Goal: Find specific page/section

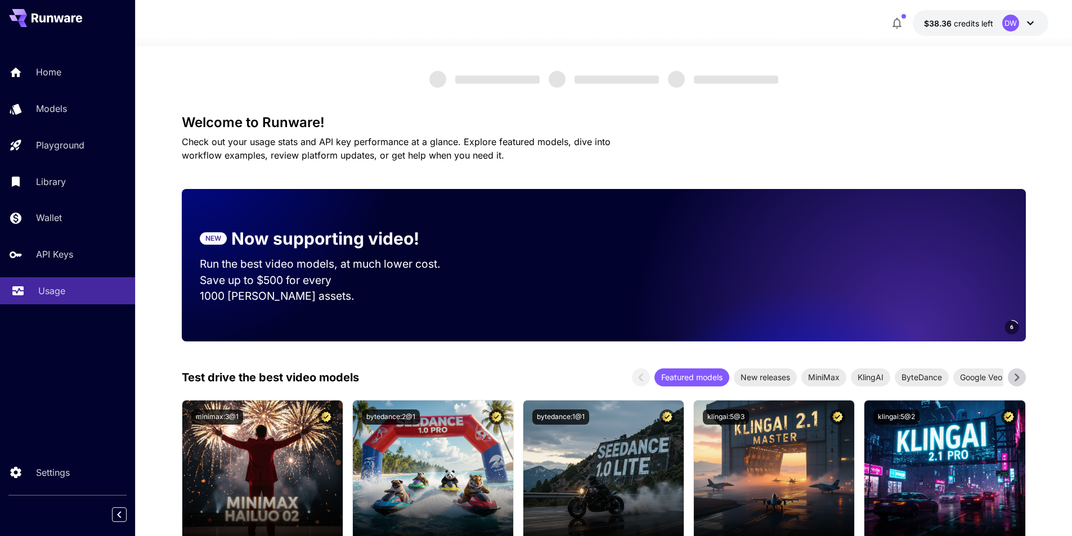
click at [48, 290] on p "Usage" at bounding box center [51, 291] width 27 height 14
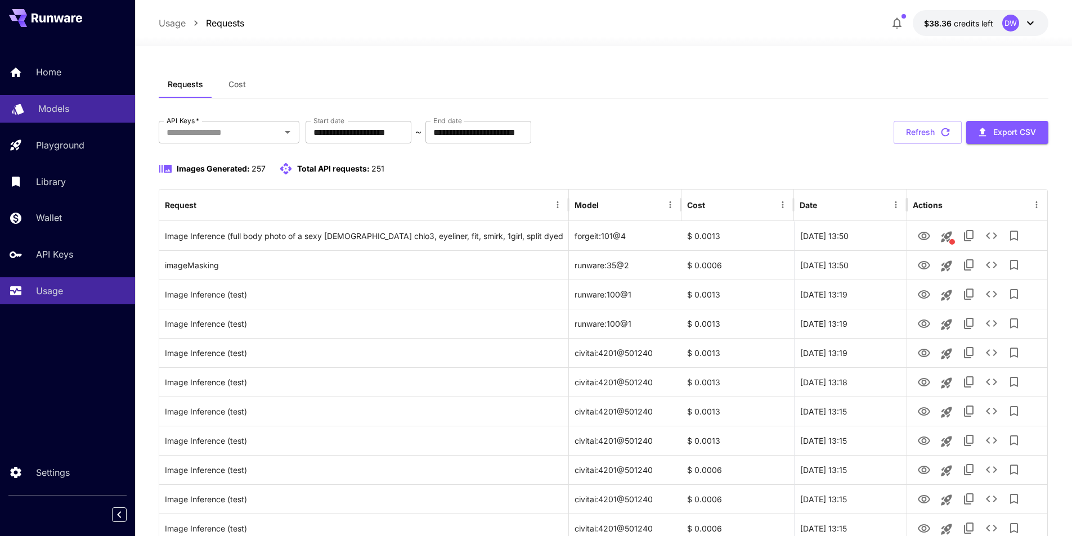
click at [56, 109] on p "Models" at bounding box center [53, 109] width 31 height 14
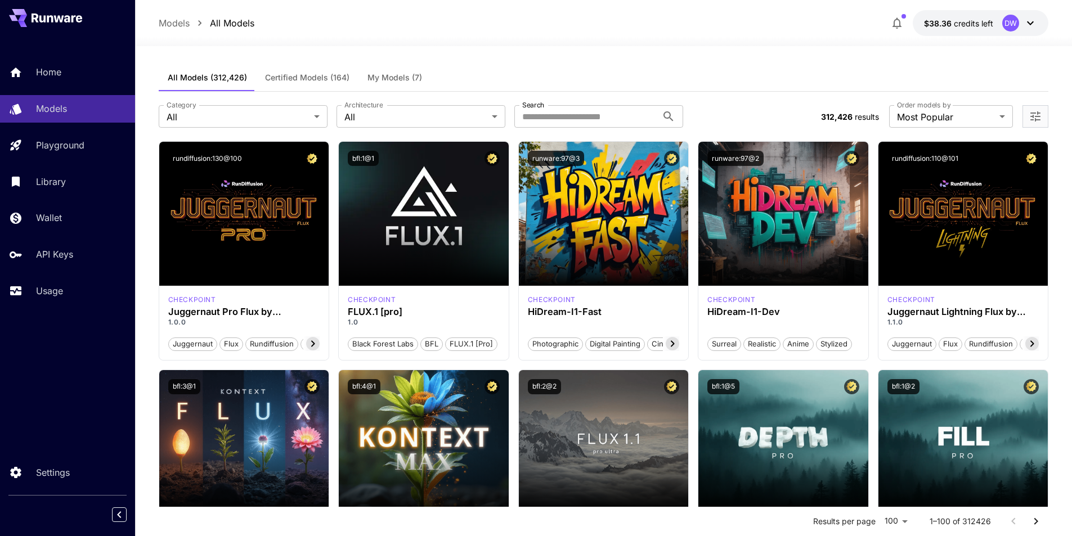
click at [400, 77] on span "My Models (7)" at bounding box center [395, 78] width 55 height 10
